Goal: Task Accomplishment & Management: Manage account settings

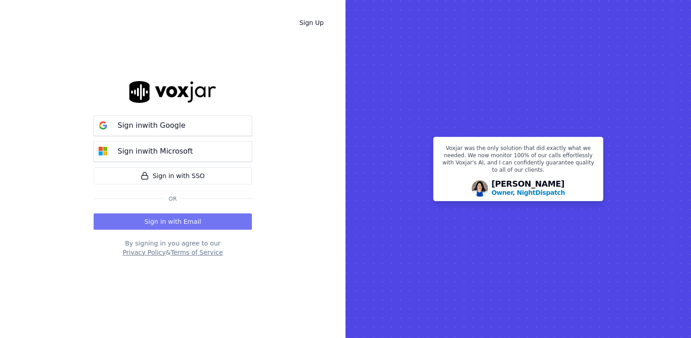
click at [204, 218] on button "Sign in with Email" at bounding box center [173, 221] width 158 height 16
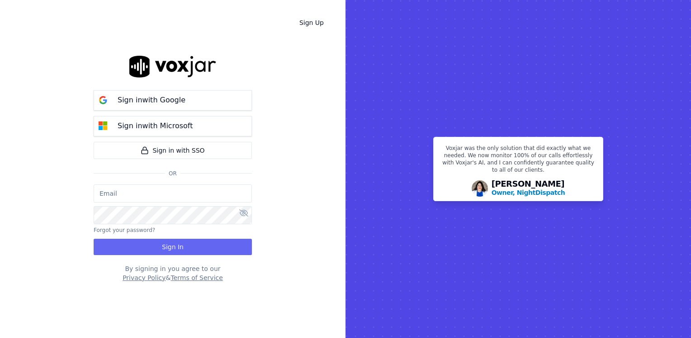
click at [190, 195] on input "email" at bounding box center [173, 193] width 158 height 18
type input "[EMAIL_ADDRESS][DOMAIN_NAME]"
click at [126, 232] on button "Forgot your password?" at bounding box center [125, 229] width 62 height 7
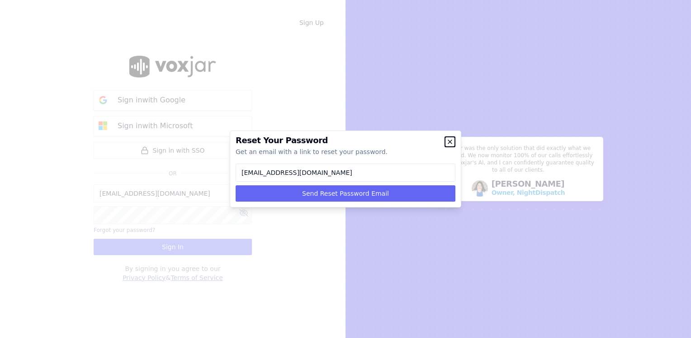
click at [452, 142] on icon "button" at bounding box center [450, 141] width 7 height 7
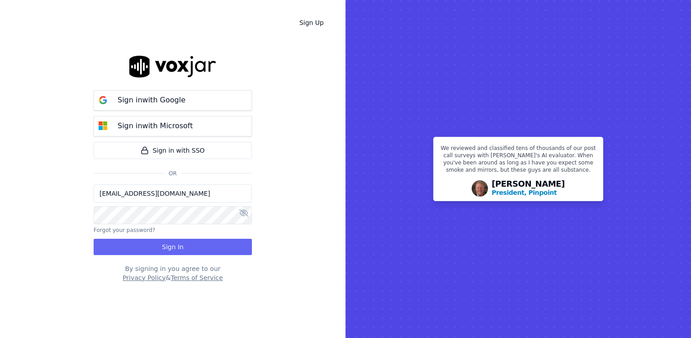
click at [244, 215] on icon at bounding box center [243, 212] width 9 height 7
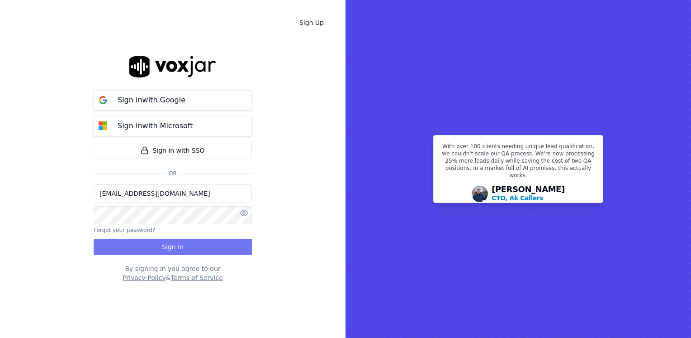
click at [210, 248] on button "Sign In" at bounding box center [173, 246] width 158 height 16
